Goal: Transaction & Acquisition: Purchase product/service

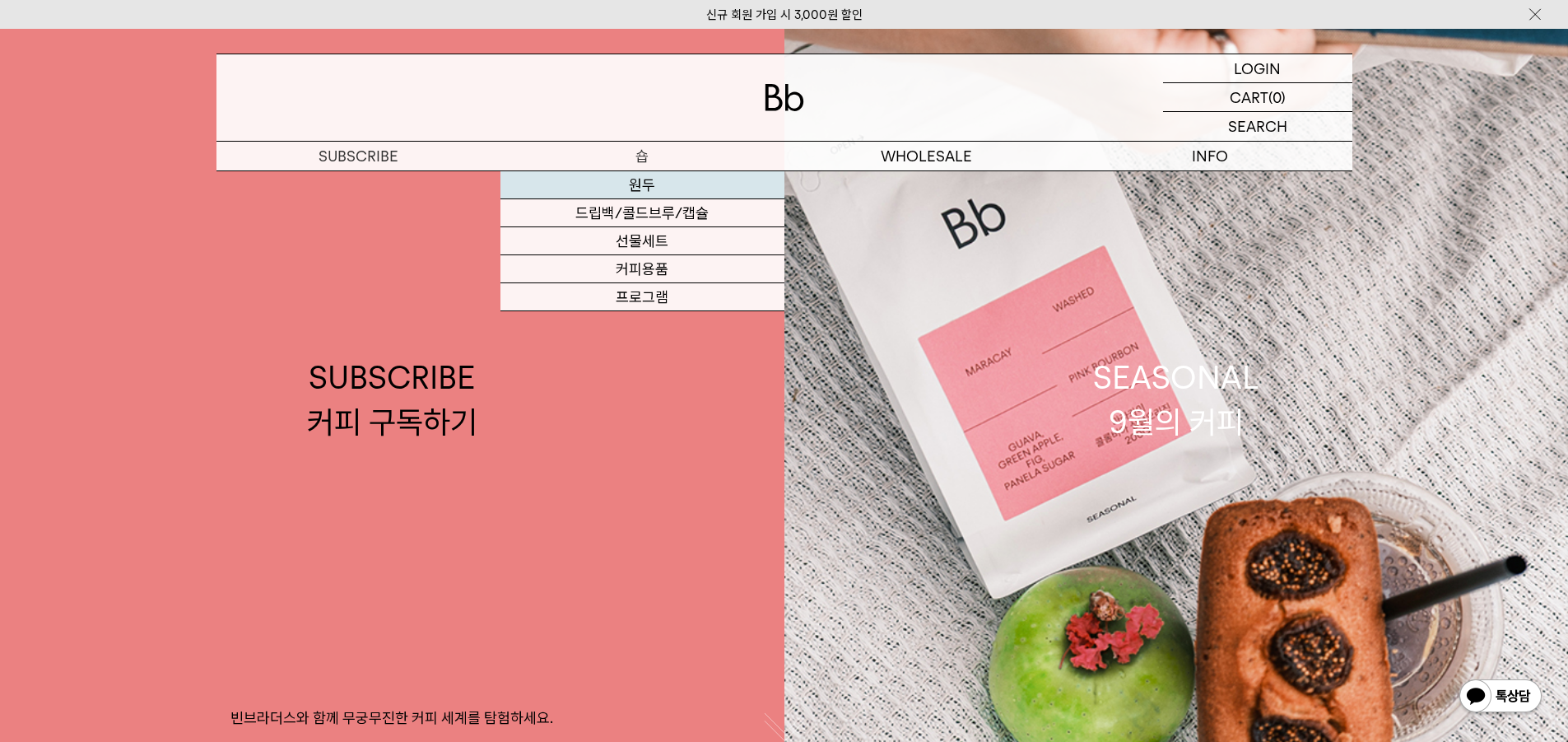
click at [658, 192] on link "원두" at bounding box center [642, 186] width 284 height 28
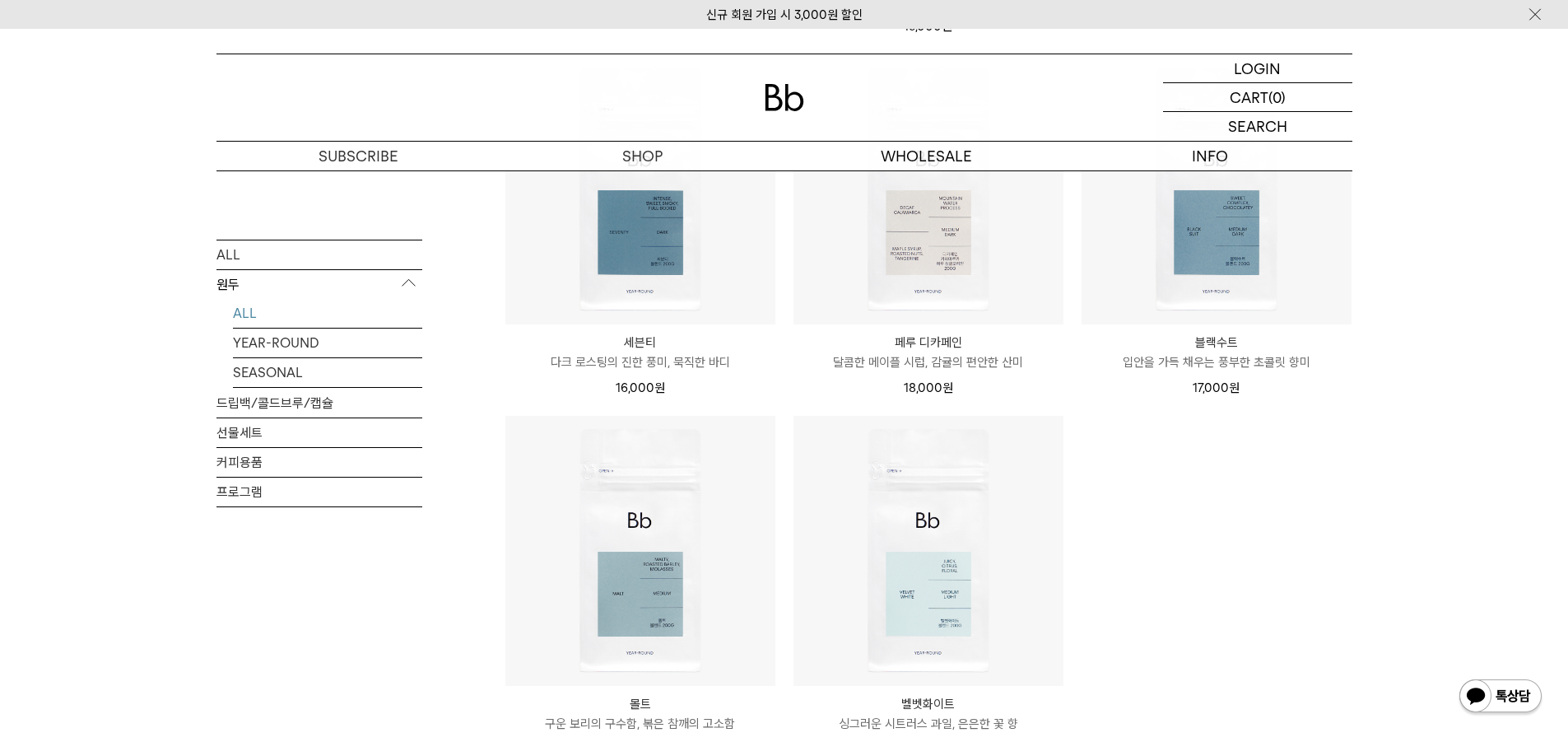
scroll to position [1482, 0]
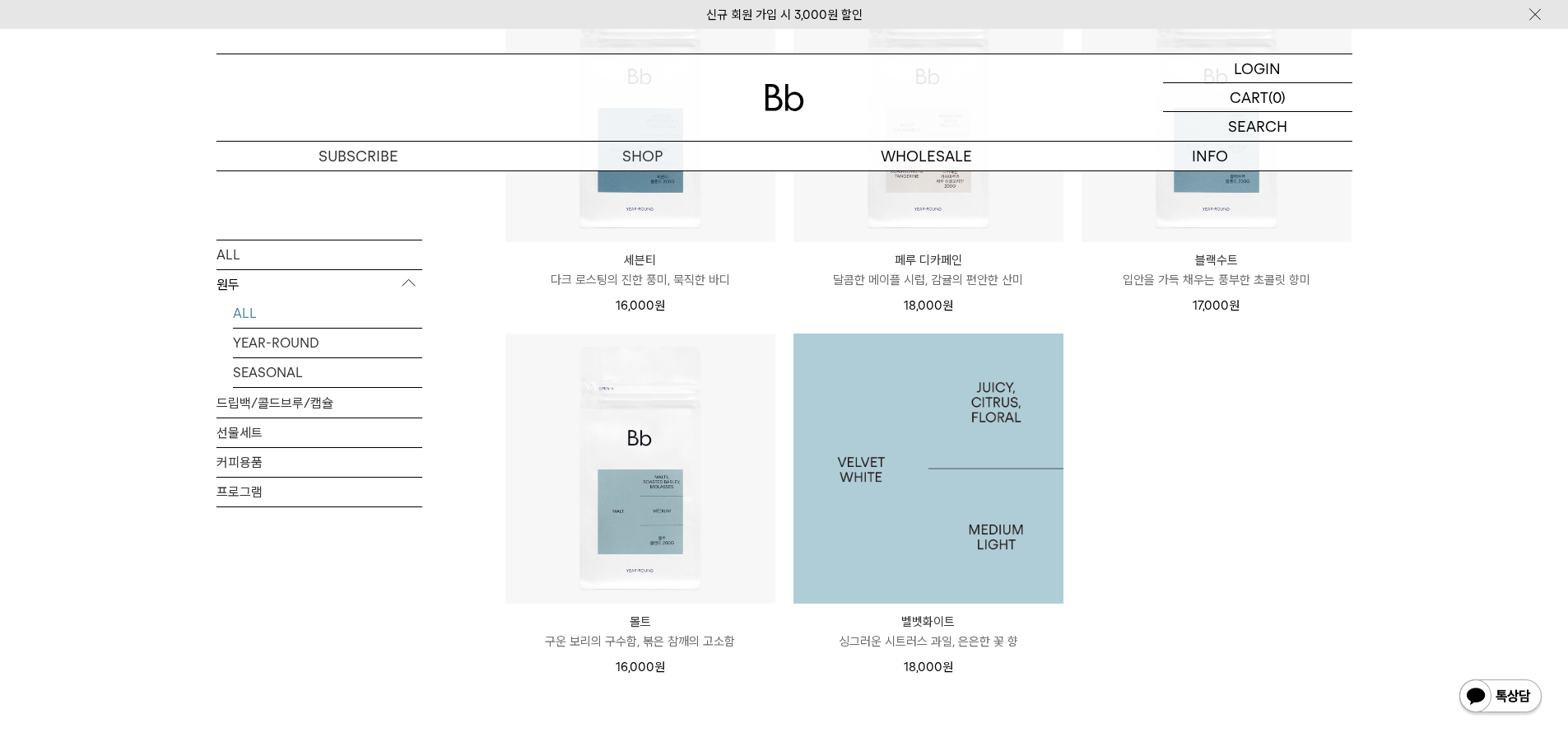
click at [983, 452] on img at bounding box center [928, 468] width 270 height 270
